Goal: Contribute content

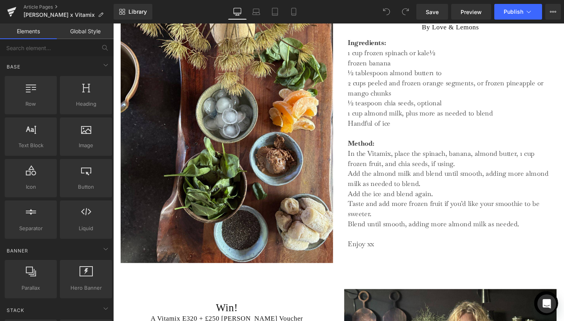
scroll to position [871, 0]
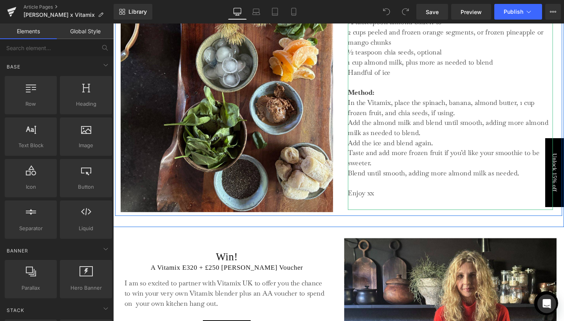
click at [491, 88] on p "Handful of ice Method: In the Vitamix, place the spinach, banana, almond butter…" at bounding box center [467, 96] width 215 height 53
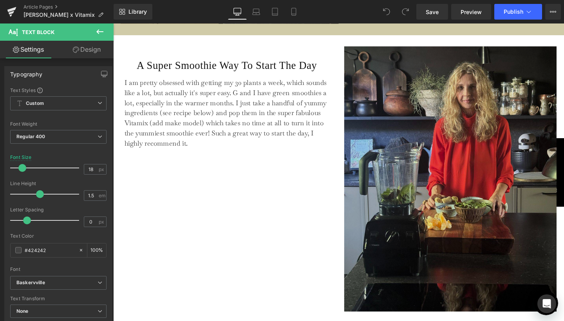
scroll to position [415, 0]
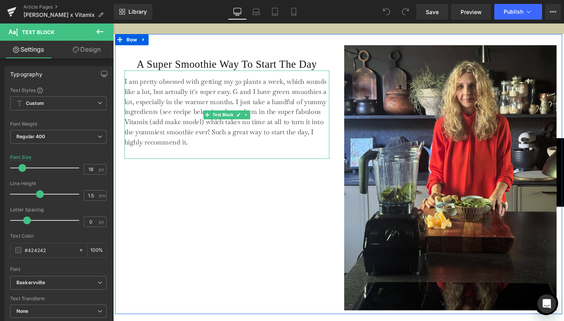
click at [168, 127] on p "I am pretty obsessed with getting my 30 plants a week, which sounds like a lot,…" at bounding box center [232, 116] width 215 height 74
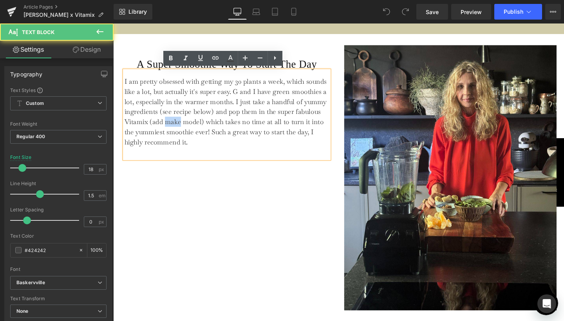
click at [168, 127] on p "I am pretty obsessed with getting my 30 plants a week, which sounds like a lot,…" at bounding box center [232, 116] width 215 height 74
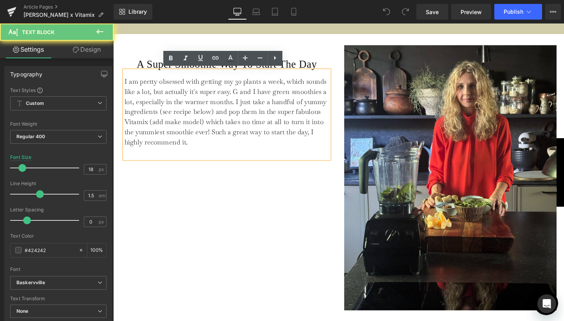
click at [168, 127] on p "I am pretty obsessed with getting my 30 plants a week, which sounds like a lot,…" at bounding box center [232, 116] width 215 height 74
click at [167, 127] on p "I am pretty obsessed with getting my 30 plants a week, which sounds like a lot,…" at bounding box center [232, 116] width 215 height 74
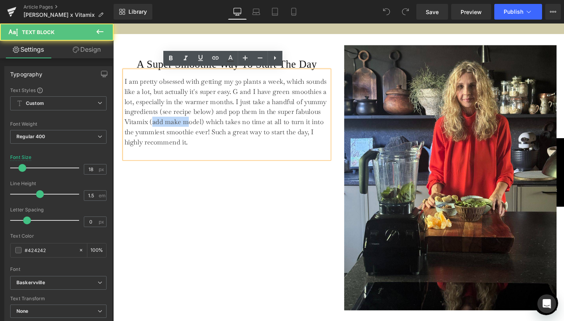
drag, startPoint x: 151, startPoint y: 126, endPoint x: 187, endPoint y: 129, distance: 36.1
click at [187, 129] on p "I am pretty obsessed with getting my 30 plants a week, which sounds like a lot,…" at bounding box center [232, 116] width 215 height 74
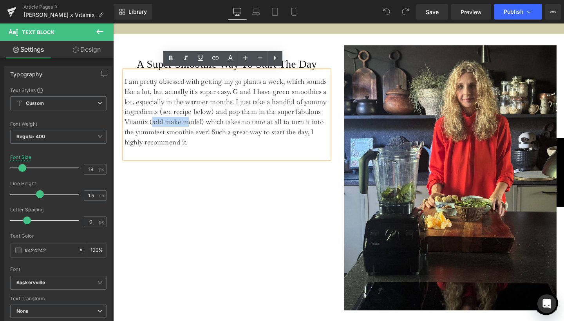
click at [187, 129] on p "I am pretty obsessed with getting my 30 plants a week, which sounds like a lot,…" at bounding box center [232, 116] width 215 height 74
drag, startPoint x: 150, startPoint y: 127, endPoint x: 206, endPoint y: 126, distance: 56.0
click at [206, 126] on p "I am pretty obsessed with getting my 30 plants a week, which sounds like a lot,…" at bounding box center [232, 116] width 215 height 74
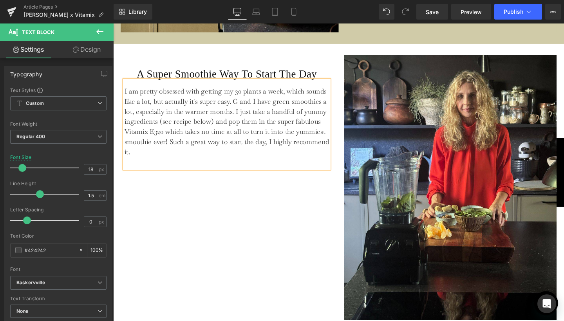
scroll to position [384, 0]
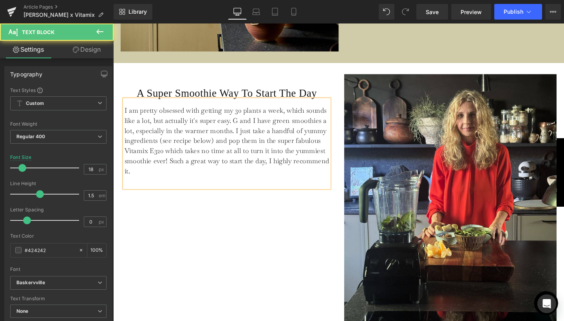
click at [222, 184] on div "I am pretty obsessed with getting my 30 plants a week, which sounds like a lot,…" at bounding box center [232, 149] width 215 height 93
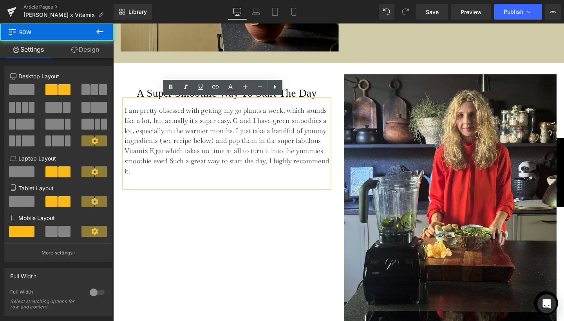
click at [258, 213] on div "A Super Smoothie Way To Start The Day Heading I am pretty obsessed with getting…" at bounding box center [232, 216] width 235 height 279
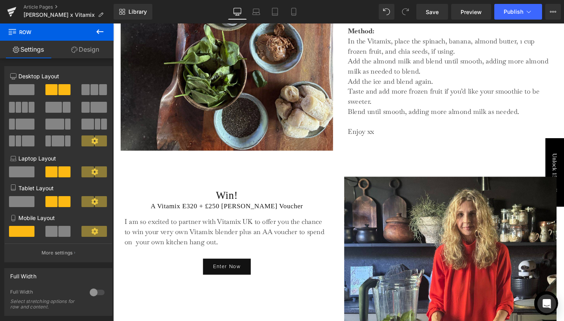
scroll to position [948, 0]
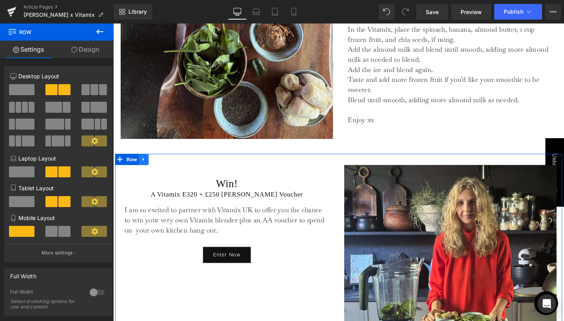
click at [146, 169] on icon at bounding box center [144, 166] width 5 height 6
click at [143, 169] on icon at bounding box center [144, 166] width 5 height 5
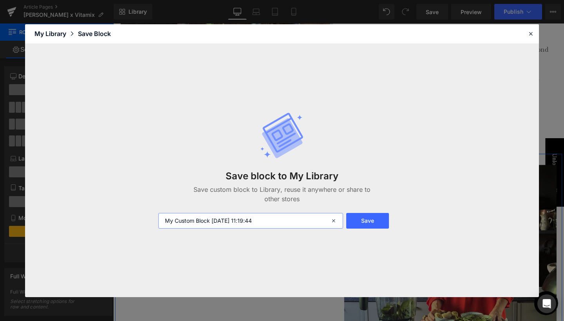
type input "Competition banner"
click at [0, 0] on button "Save" at bounding box center [0, 0] width 0 height 0
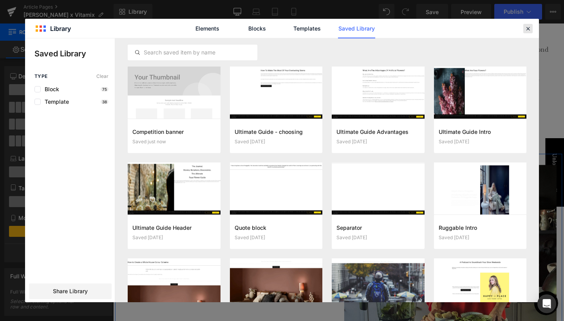
click at [0, 0] on icon at bounding box center [0, 0] width 0 height 0
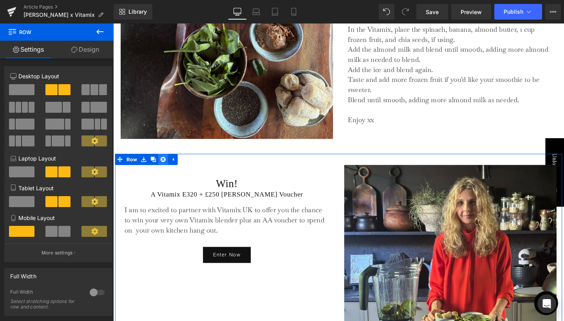
click at [166, 169] on icon at bounding box center [165, 166] width 5 height 5
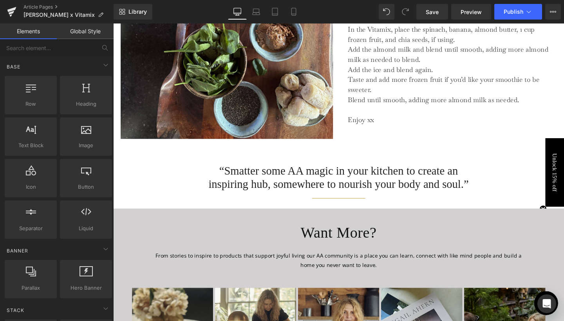
click at [307, 9] on div "Library Desktop Desktop Laptop Tablet Mobile Save Preview Publish Scheduled Vie…" at bounding box center [339, 12] width 450 height 16
click at [303, 9] on link "Mobile" at bounding box center [293, 12] width 19 height 16
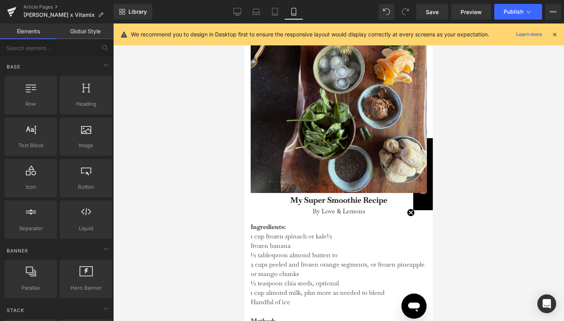
click at [295, 9] on icon at bounding box center [294, 12] width 8 height 8
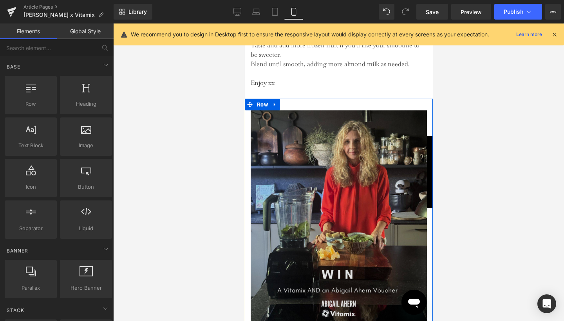
scroll to position [1271, 0]
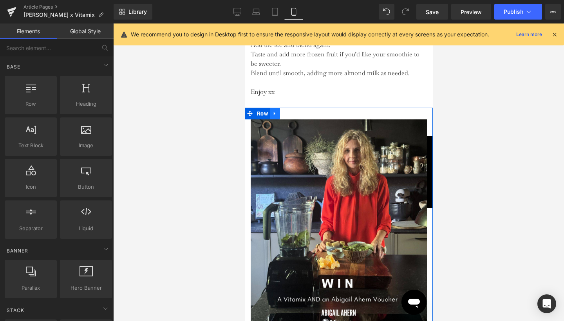
click at [278, 112] on link at bounding box center [274, 114] width 10 height 12
click at [296, 115] on link at bounding box center [295, 114] width 10 height 12
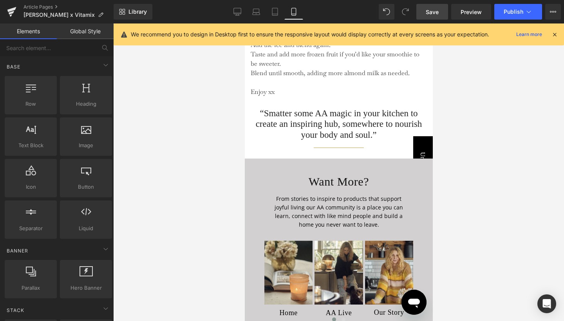
click at [428, 13] on span "Save" at bounding box center [431, 12] width 13 height 8
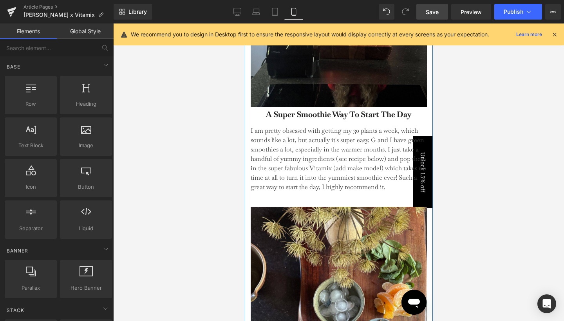
scroll to position [732, 0]
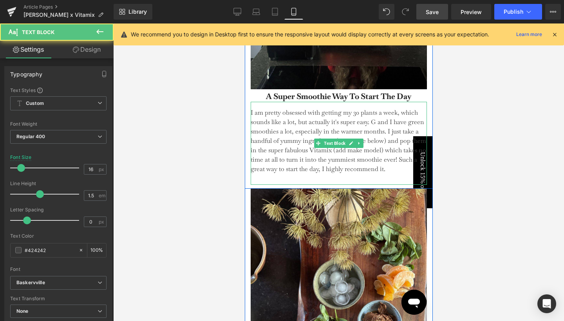
click at [344, 145] on div "I am pretty obsessed with getting my 30 plants a week, which sounds like a lot,…" at bounding box center [338, 143] width 176 height 83
click at [344, 145] on p "I am pretty obsessed with getting my 30 plants a week, which sounds like a lot,…" at bounding box center [338, 141] width 176 height 66
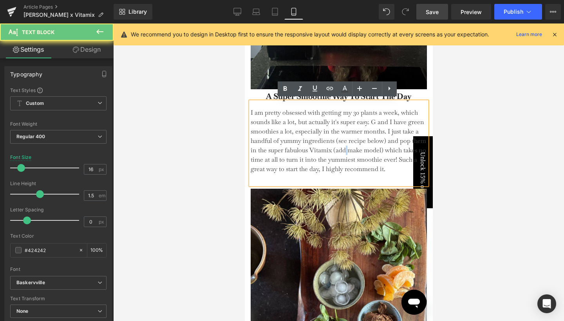
click at [338, 146] on p "I am pretty obsessed with getting my 30 plants a week, which sounds like a lot,…" at bounding box center [338, 141] width 176 height 66
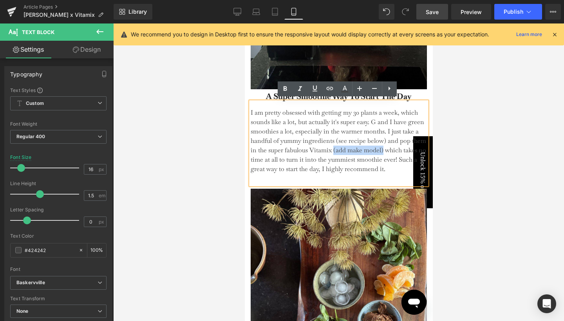
drag, startPoint x: 332, startPoint y: 146, endPoint x: 380, endPoint y: 149, distance: 48.2
click at [380, 149] on p "I am pretty obsessed with getting my 30 plants a week, which sounds like a lot,…" at bounding box center [338, 141] width 176 height 66
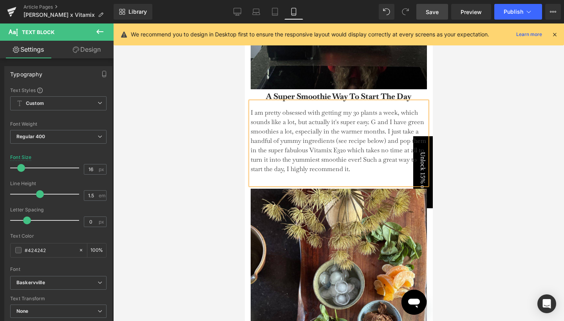
click at [474, 173] on div at bounding box center [338, 171] width 451 height 297
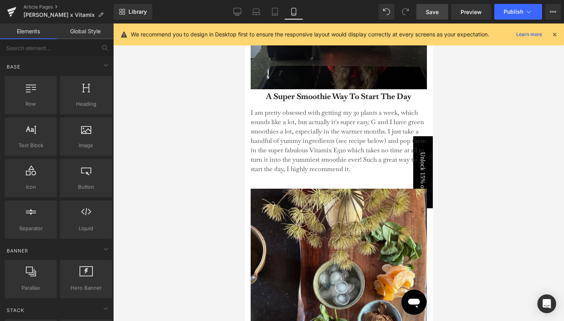
click at [429, 16] on link "Save" at bounding box center [432, 12] width 32 height 16
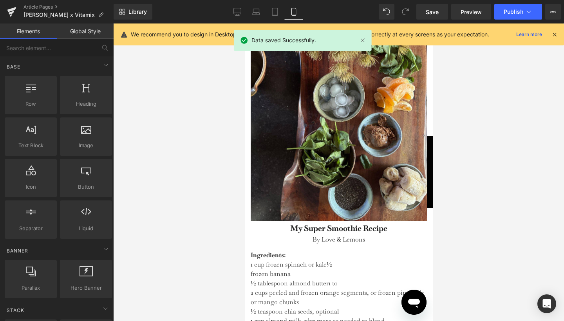
scroll to position [887, 0]
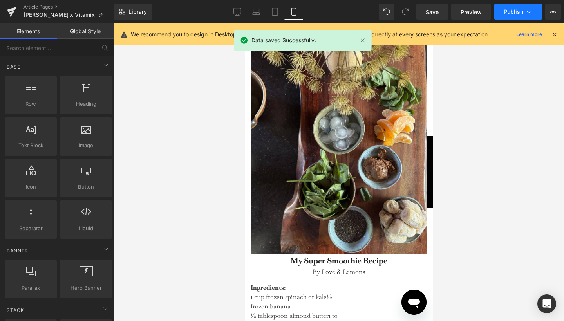
click at [514, 15] on button "Publish" at bounding box center [518, 12] width 48 height 16
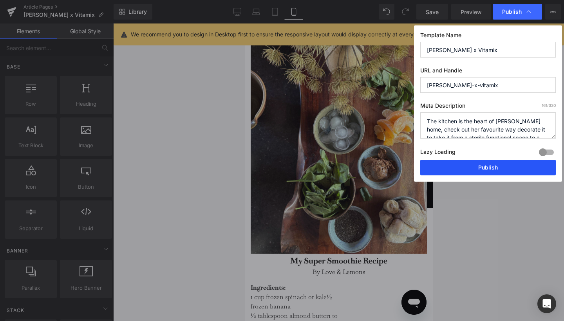
click at [0, 0] on button "Publish" at bounding box center [0, 0] width 0 height 0
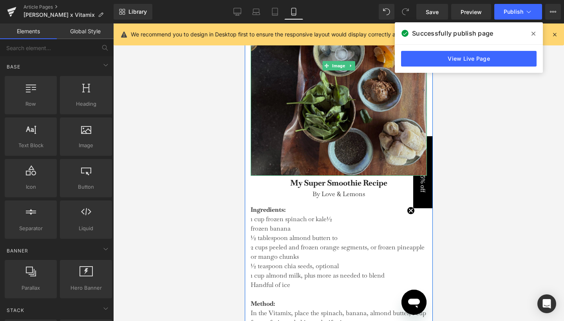
scroll to position [968, 0]
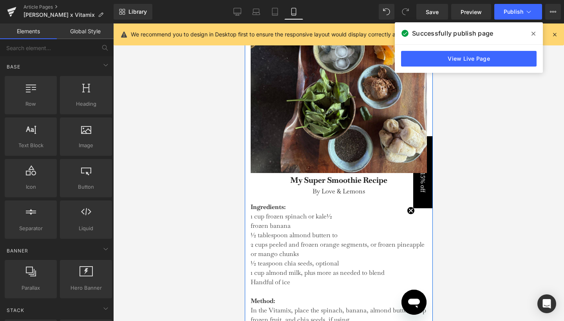
click at [313, 217] on p "Ingredients: 1 cup frozen spinach or kale½" at bounding box center [338, 211] width 176 height 19
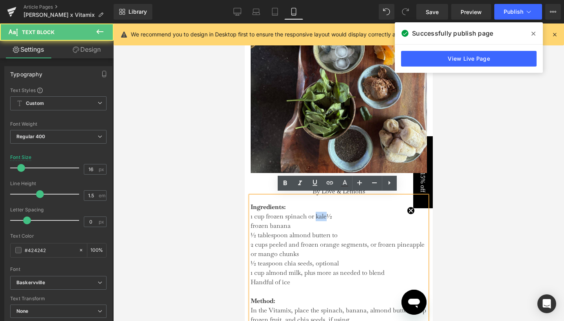
click at [313, 217] on p "Ingredients: 1 cup frozen spinach or kale½" at bounding box center [338, 211] width 176 height 19
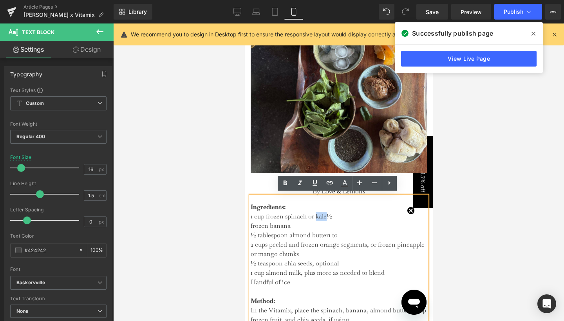
click at [325, 212] on p "Ingredients: 1 cup frozen spinach or kale½" at bounding box center [338, 211] width 176 height 19
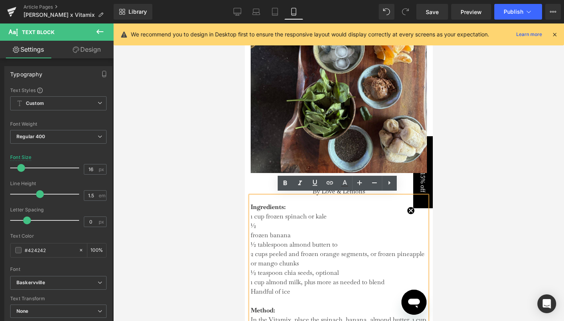
click at [250, 233] on p "frozen banana" at bounding box center [338, 235] width 176 height 9
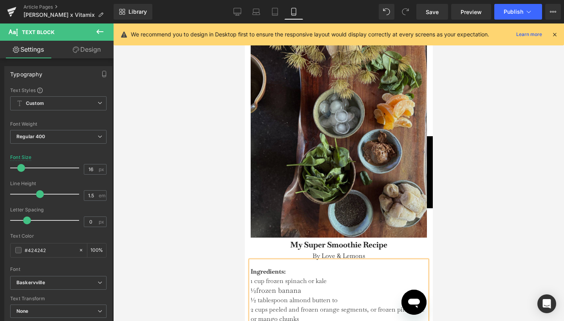
scroll to position [884, 0]
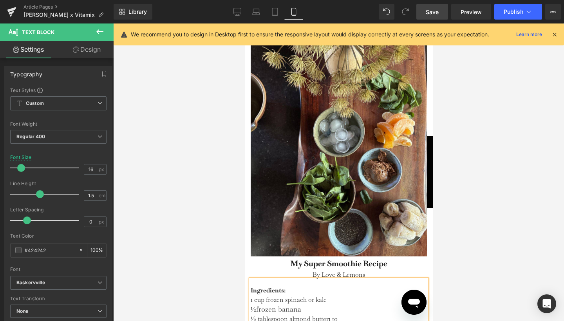
click at [430, 9] on span "Save" at bounding box center [431, 12] width 13 height 8
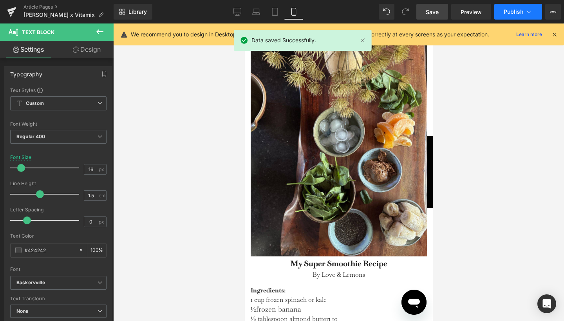
click at [530, 13] on icon at bounding box center [529, 12] width 8 height 8
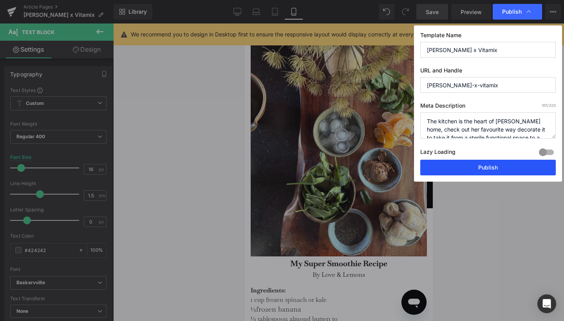
click at [449, 169] on button "Publish" at bounding box center [487, 168] width 135 height 16
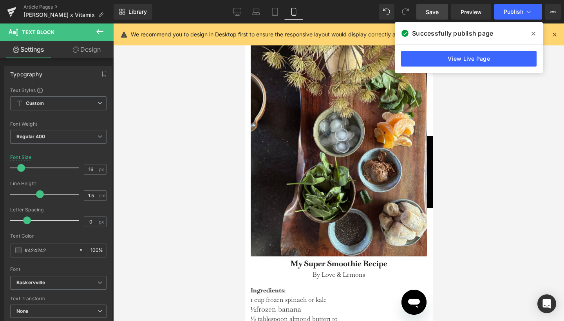
click at [513, 127] on div at bounding box center [338, 171] width 451 height 297
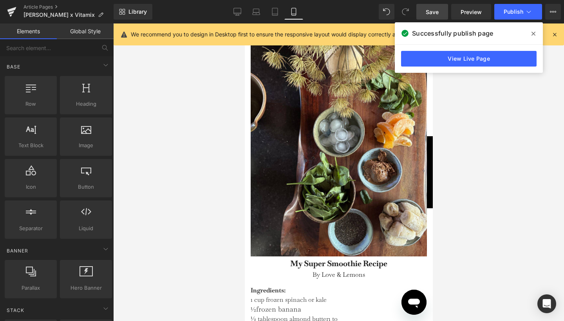
click at [555, 128] on div at bounding box center [338, 171] width 451 height 297
click at [520, 128] on div at bounding box center [338, 171] width 451 height 297
click at [534, 34] on icon at bounding box center [533, 34] width 4 height 4
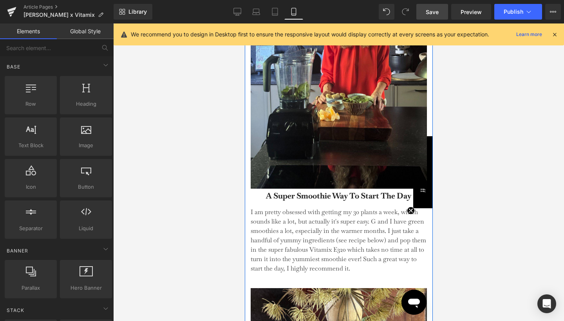
scroll to position [642, 0]
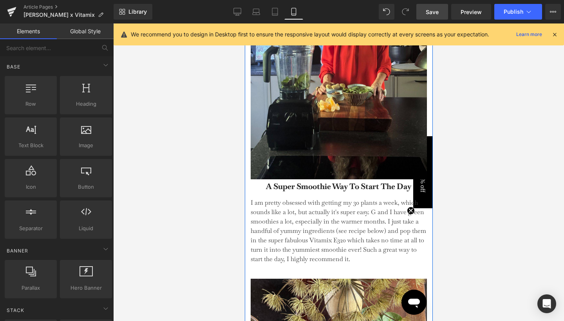
click at [361, 216] on p "I am pretty obsessed with getting my 30 plants a week, which sounds like a lot,…" at bounding box center [338, 231] width 176 height 66
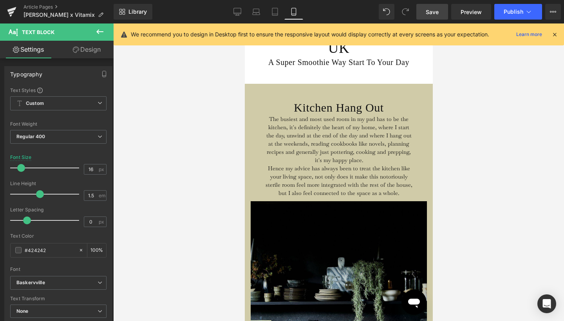
scroll to position [58, 0]
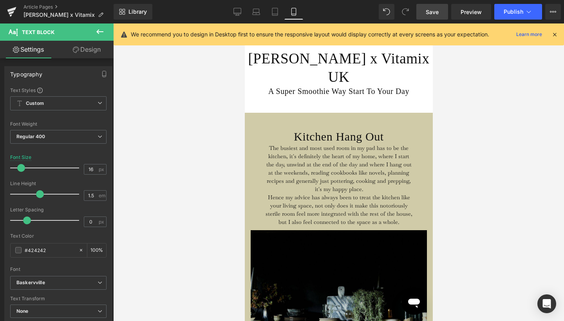
click at [358, 197] on font "Hence my advice has always been to treat the kitchen like your living space, no…" at bounding box center [338, 210] width 147 height 32
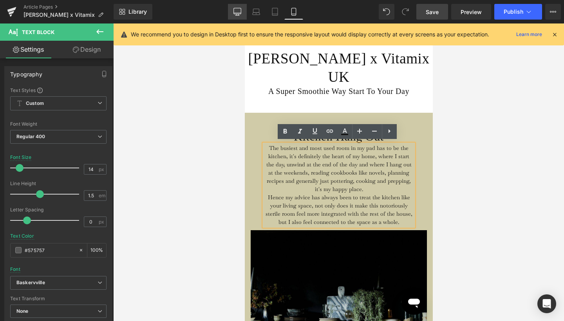
click at [236, 12] on icon at bounding box center [237, 12] width 8 height 8
type input "16"
type input "100"
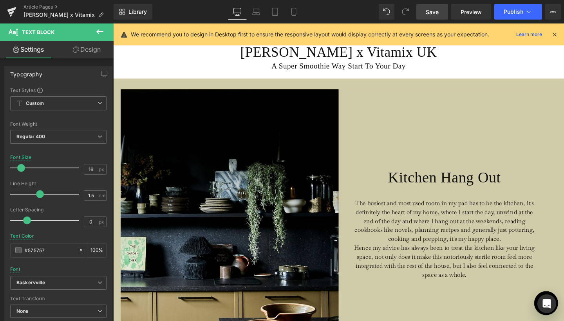
scroll to position [110, 0]
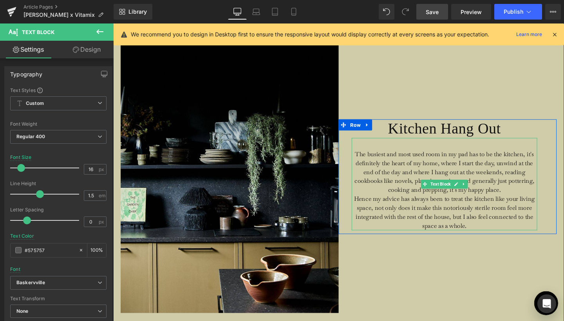
click at [407, 167] on font "The busiest and most used room in my pad has to be the kitchen, it's definitely…" at bounding box center [461, 180] width 189 height 46
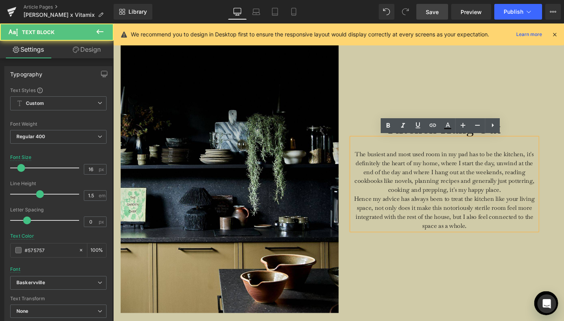
click at [404, 178] on font "The busiest and most used room in my pad has to be the kitchen, it's definitely…" at bounding box center [461, 180] width 189 height 46
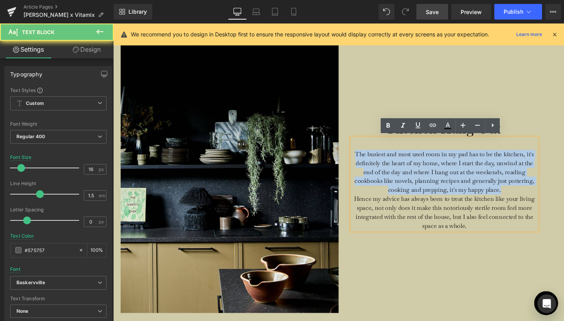
click at [404, 178] on font "The busiest and most used room in my pad has to be the kitchen, it's definitely…" at bounding box center [461, 180] width 189 height 46
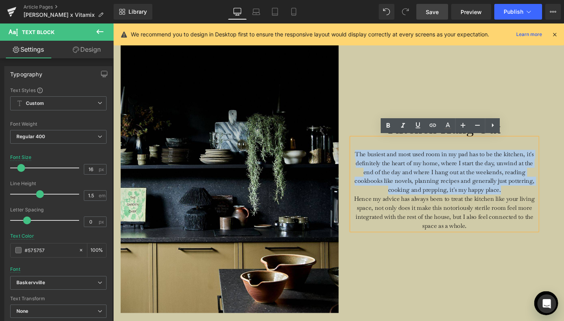
click at [461, 181] on font "The busiest and most used room in my pad has to be the kitchen, it's definitely…" at bounding box center [461, 180] width 189 height 46
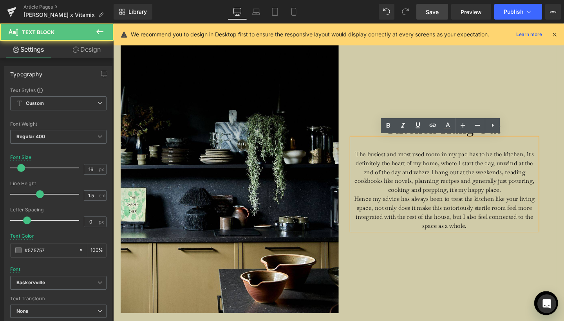
click at [461, 181] on font "The busiest and most used room in my pad has to be the kitchen, it's definitely…" at bounding box center [461, 180] width 189 height 46
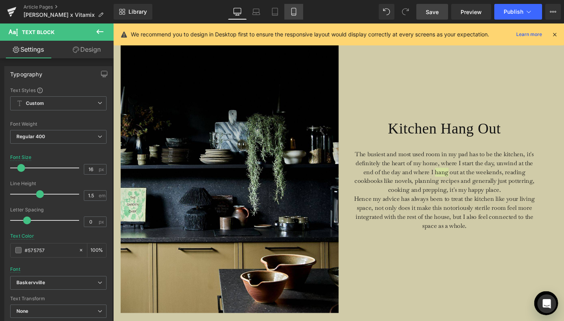
click at [296, 9] on icon at bounding box center [293, 11] width 4 height 7
type input "14"
type input "100"
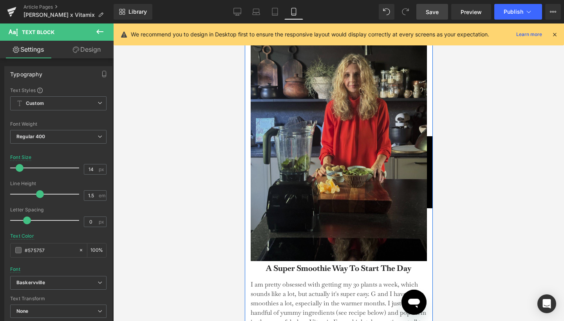
scroll to position [696, 0]
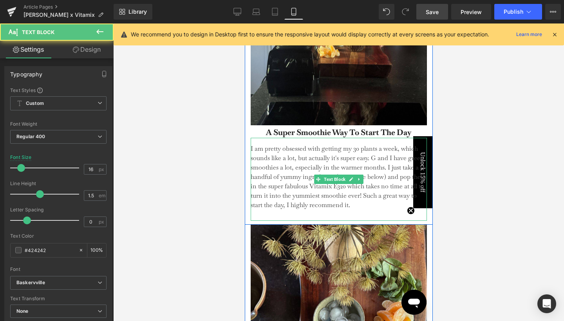
click at [294, 173] on p "I am pretty obsessed with getting my 30 plants a week, which sounds like a lot,…" at bounding box center [338, 177] width 176 height 66
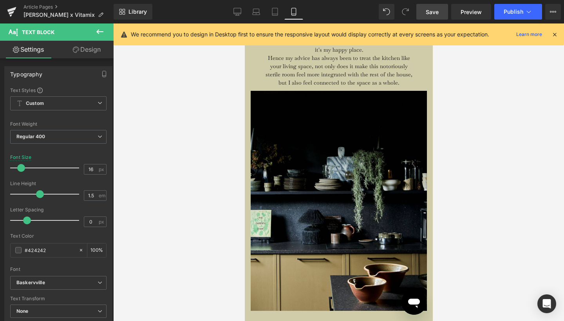
scroll to position [185, 0]
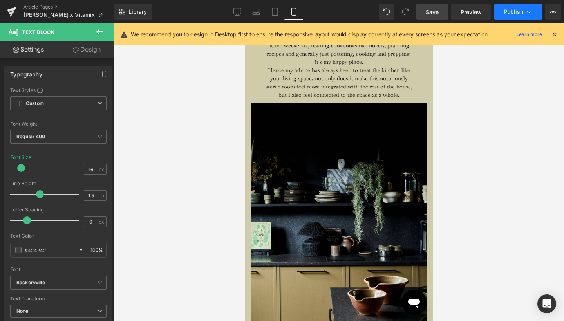
click at [530, 11] on icon at bounding box center [529, 12] width 8 height 8
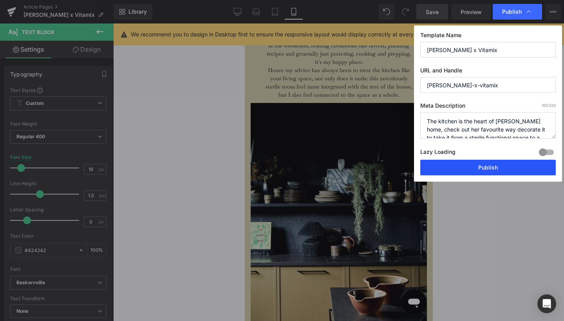
click at [473, 161] on button "Publish" at bounding box center [487, 168] width 135 height 16
